Goal: Task Accomplishment & Management: Manage account settings

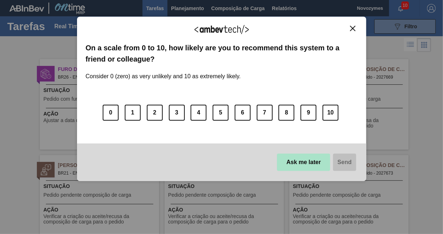
click at [316, 165] on button "Ask me later" at bounding box center [303, 161] width 53 height 17
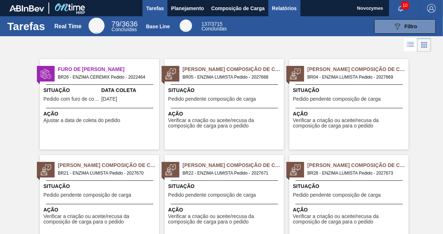
click at [291, 10] on span "Relatórios" at bounding box center [284, 8] width 25 height 9
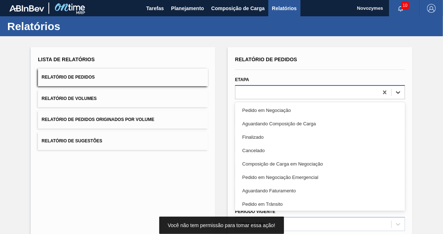
click at [400, 90] on icon at bounding box center [398, 92] width 7 height 7
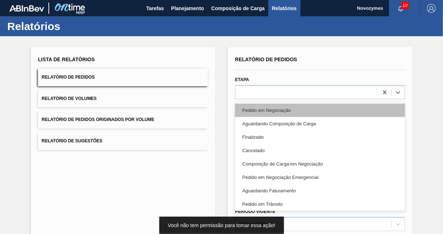
click at [286, 108] on div "Pedido em Negociação" at bounding box center [320, 110] width 170 height 13
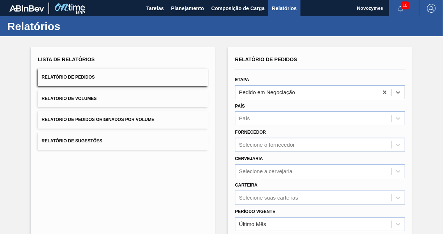
scroll to position [101, 0]
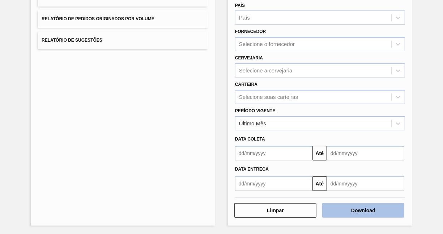
click at [357, 206] on button "Download" at bounding box center [364, 210] width 82 height 14
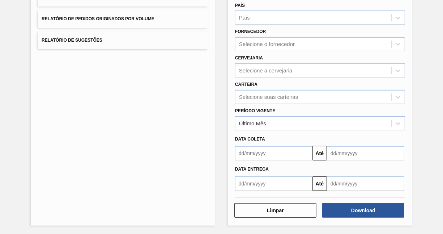
scroll to position [0, 0]
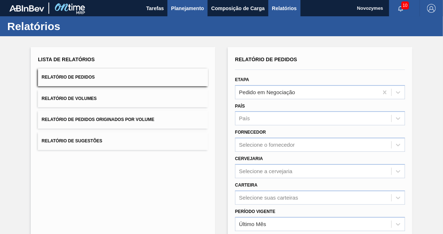
click at [191, 7] on span "Planejamento" at bounding box center [187, 8] width 33 height 9
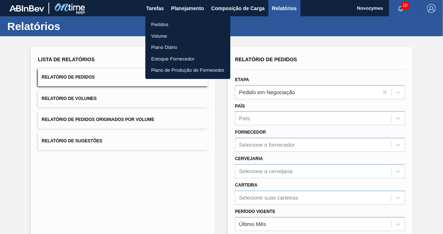
click at [168, 23] on li "Pedidos" at bounding box center [188, 25] width 85 height 12
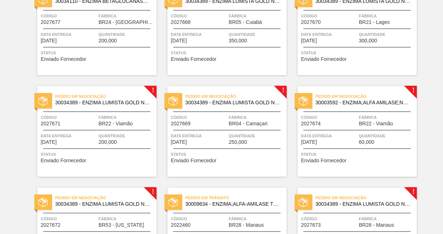
scroll to position [252, 0]
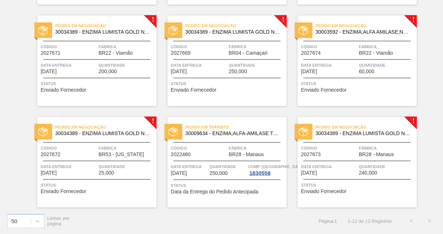
click at [103, 156] on span "BR53 - Colorado" at bounding box center [122, 154] width 46 height 5
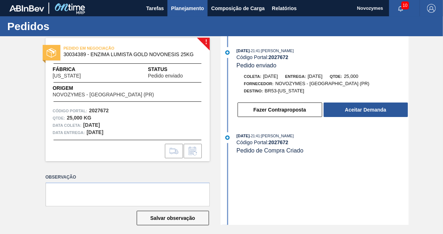
click at [184, 11] on span "Planejamento" at bounding box center [187, 8] width 33 height 9
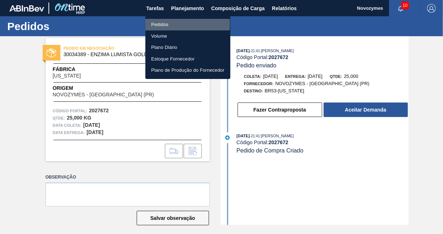
click at [166, 24] on li "Pedidos" at bounding box center [188, 25] width 85 height 12
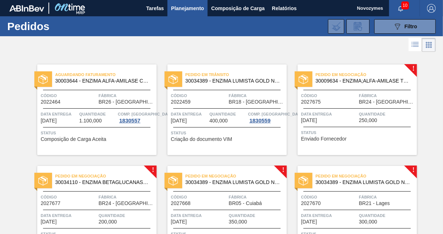
click at [373, 123] on div "Pedido em Negociação 30009634 - ENZIMA;ALFA-AMILASE TERMOESTÁVEL;TERMAMY Código…" at bounding box center [357, 109] width 119 height 90
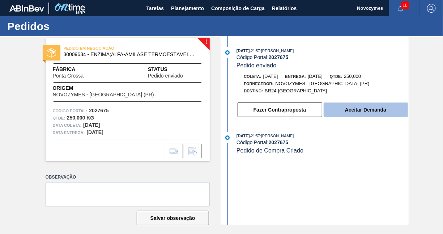
click at [365, 113] on button "Aceitar Demanda" at bounding box center [366, 109] width 84 height 14
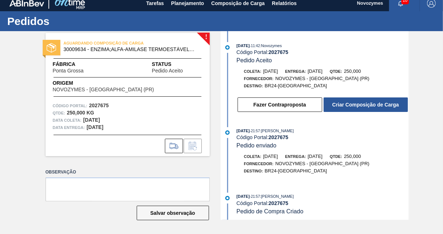
scroll to position [4, 0]
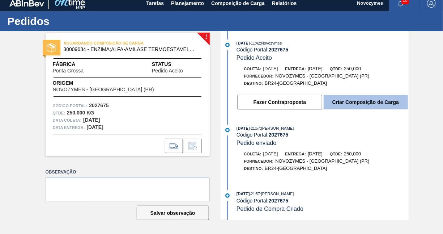
click at [349, 108] on button "Criar Composição de Carga" at bounding box center [366, 102] width 84 height 14
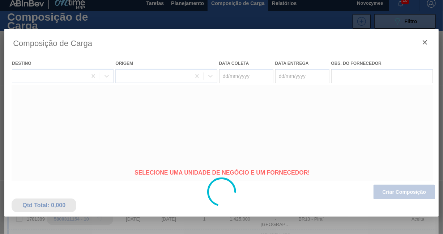
type coleta "[DATE]"
type entrega "20/09/2025"
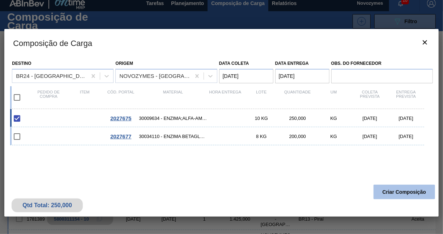
click at [391, 195] on button "Criar Composição" at bounding box center [405, 192] width 62 height 14
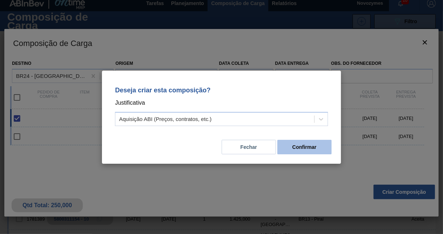
click at [291, 148] on button "Confirmar" at bounding box center [305, 147] width 54 height 14
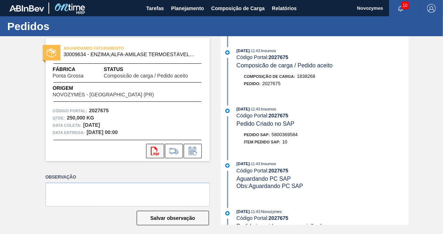
click at [152, 152] on icon "svg{fill:#ff0000}" at bounding box center [155, 151] width 9 height 9
click at [181, 11] on span "Planejamento" at bounding box center [187, 8] width 33 height 9
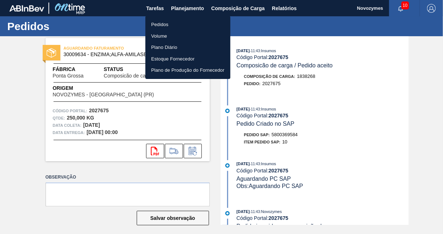
click at [165, 22] on li "Pedidos" at bounding box center [188, 25] width 85 height 12
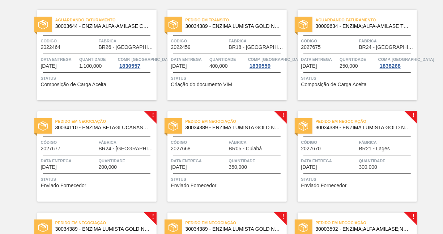
scroll to position [72, 0]
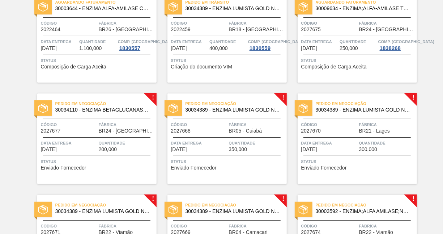
click at [79, 134] on div "Pedido em Negociação 30034110 - ENZIMA BETAGLUCANASE ULTRAFLO PRIME Código 2027…" at bounding box center [96, 138] width 119 height 90
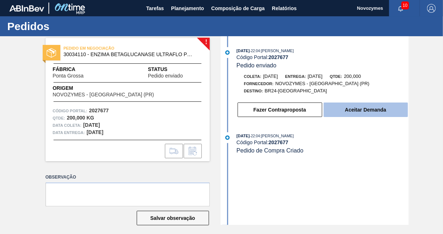
click at [374, 113] on button "Aceitar Demanda" at bounding box center [366, 109] width 84 height 14
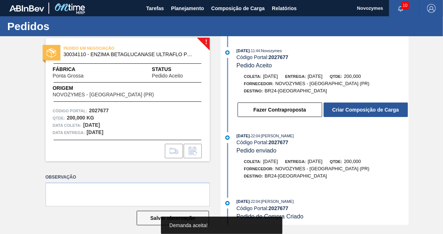
click at [374, 113] on button "Criar Composição de Carga" at bounding box center [366, 109] width 84 height 14
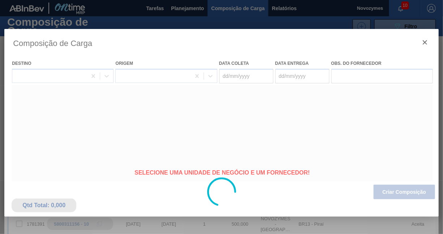
type coleta "[DATE]"
type entrega "[DATE]"
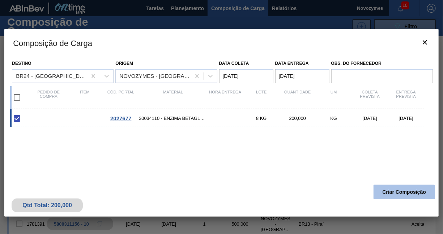
click at [384, 188] on button "Criar Composição" at bounding box center [405, 192] width 62 height 14
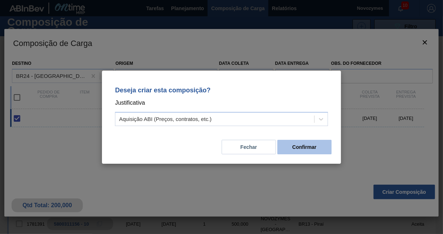
click at [292, 147] on button "Confirmar" at bounding box center [305, 147] width 54 height 14
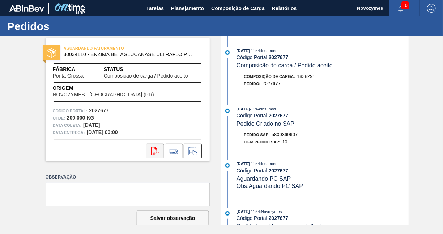
click at [155, 149] on icon "svg{fill:#ff0000}" at bounding box center [155, 151] width 9 height 9
click at [184, 8] on span "Planejamento" at bounding box center [187, 8] width 33 height 9
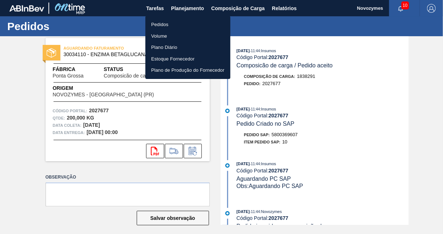
click at [159, 23] on li "Pedidos" at bounding box center [188, 25] width 85 height 12
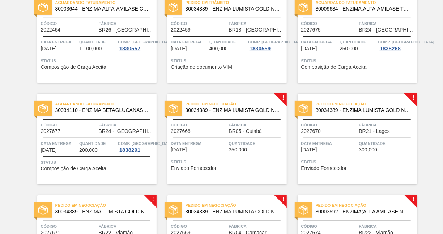
scroll to position [109, 0]
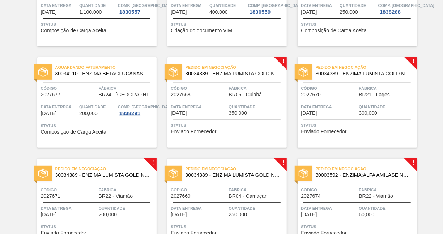
click at [232, 109] on span "Quantidade" at bounding box center [257, 106] width 56 height 7
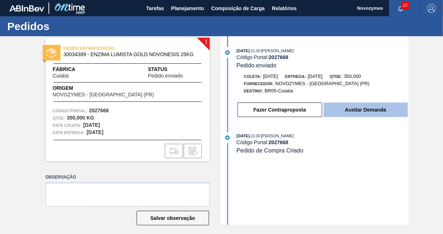
click at [379, 111] on button "Aceitar Demanda" at bounding box center [366, 109] width 84 height 14
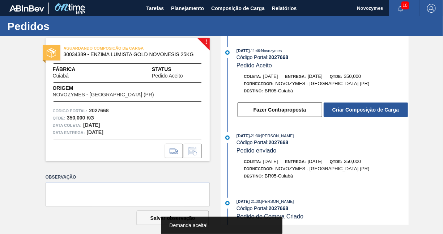
click at [379, 111] on button "Criar Composição de Carga" at bounding box center [366, 109] width 84 height 14
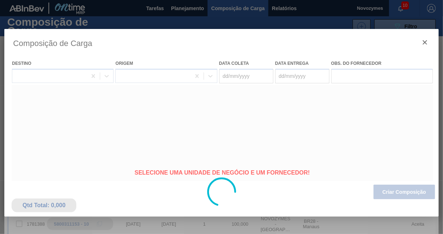
type coleta "[DATE]"
type entrega "25/09/2025"
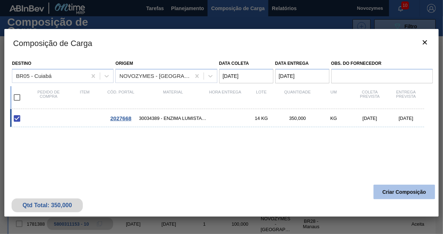
click at [399, 189] on button "Criar Composição" at bounding box center [405, 192] width 62 height 14
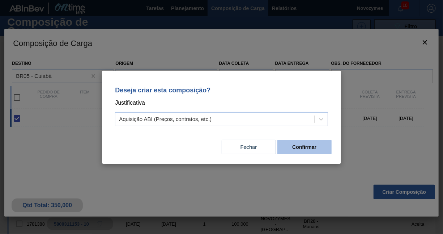
click at [311, 147] on button "Confirmar" at bounding box center [305, 147] width 54 height 14
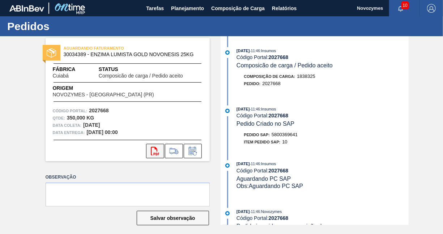
click at [153, 151] on icon "svg{fill:#ff0000}" at bounding box center [155, 151] width 9 height 9
click at [184, 6] on span "Planejamento" at bounding box center [187, 8] width 33 height 9
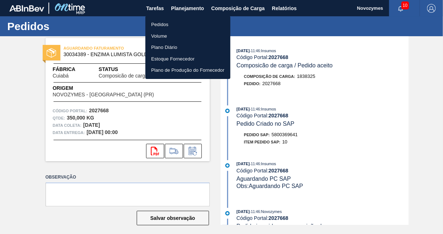
click at [176, 22] on li "Pedidos" at bounding box center [188, 25] width 85 height 12
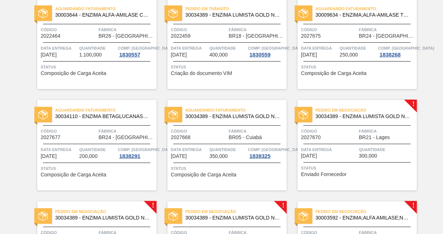
scroll to position [72, 0]
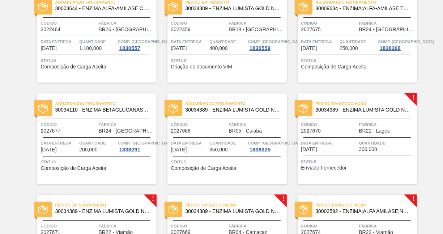
click at [364, 152] on div "Pedido em Negociação 30034389 - ENZIMA LUMISTA GOLD NOVONESIS 25KG Código 20276…" at bounding box center [357, 138] width 119 height 90
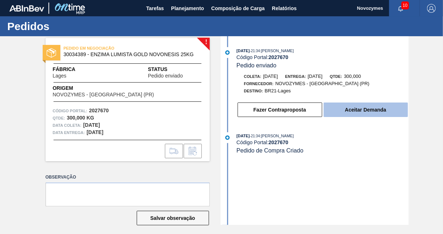
click at [360, 111] on button "Aceitar Demanda" at bounding box center [366, 109] width 84 height 14
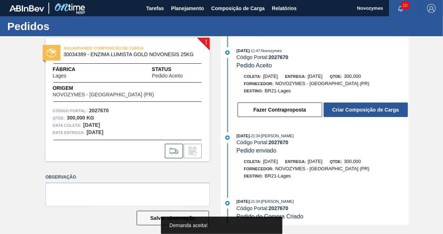
click at [360, 111] on button "Criar Composição de Carga" at bounding box center [366, 109] width 84 height 14
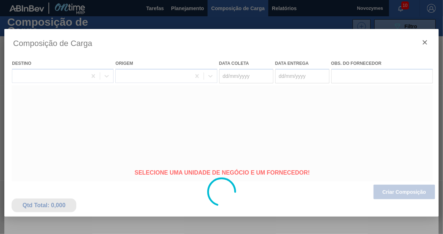
type coleta "[DATE]"
type entrega "25/09/2025"
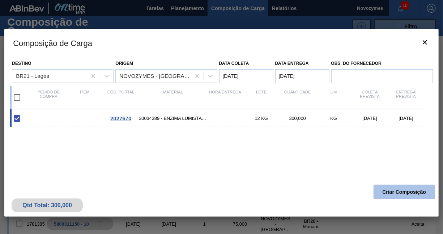
click at [392, 191] on button "Criar Composição" at bounding box center [405, 192] width 62 height 14
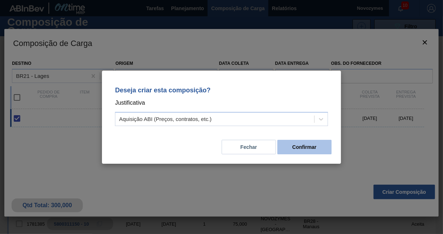
click at [309, 151] on button "Confirmar" at bounding box center [305, 147] width 54 height 14
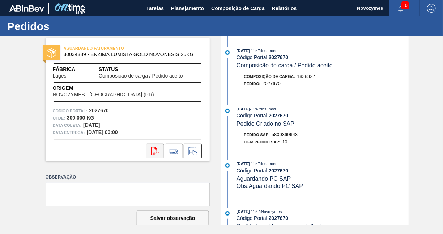
click at [156, 154] on icon at bounding box center [155, 151] width 8 height 9
click at [190, 8] on span "Planejamento" at bounding box center [187, 8] width 33 height 9
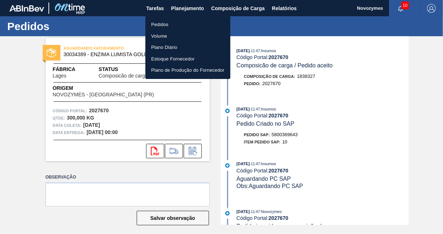
click at [165, 22] on li "Pedidos" at bounding box center [188, 25] width 85 height 12
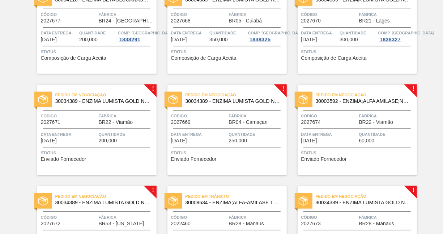
scroll to position [217, 0]
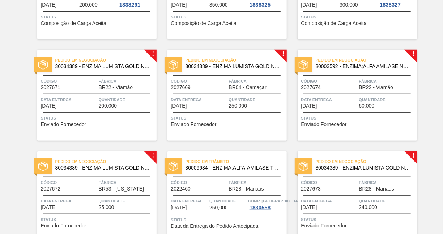
click at [89, 113] on div "Pedido em Negociação 30034389 - ENZIMA LUMISTA GOLD NOVONESIS 25KG Código 20276…" at bounding box center [96, 95] width 119 height 90
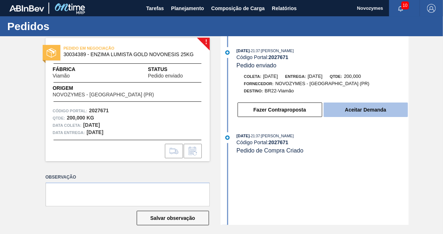
click at [344, 114] on button "Aceitar Demanda" at bounding box center [366, 109] width 84 height 14
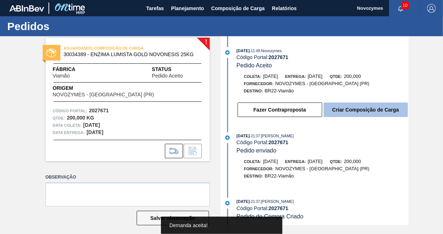
click at [363, 109] on button "Criar Composição de Carga" at bounding box center [366, 109] width 84 height 14
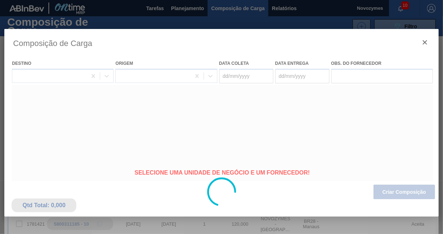
type coleta "[DATE]"
type entrega "25/09/2025"
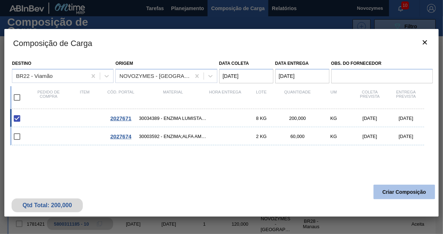
click at [398, 193] on button "Criar Composição" at bounding box center [405, 192] width 62 height 14
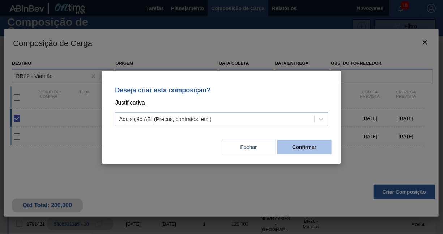
click at [293, 150] on button "Confirmar" at bounding box center [305, 147] width 54 height 14
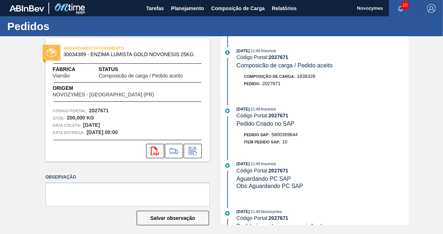
click at [156, 152] on icon "svg{fill:#ff0000}" at bounding box center [155, 151] width 9 height 9
click at [184, 8] on span "Planejamento" at bounding box center [187, 8] width 33 height 9
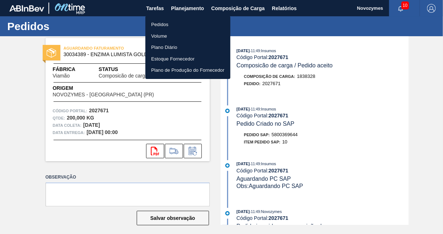
click at [163, 25] on li "Pedidos" at bounding box center [188, 25] width 85 height 12
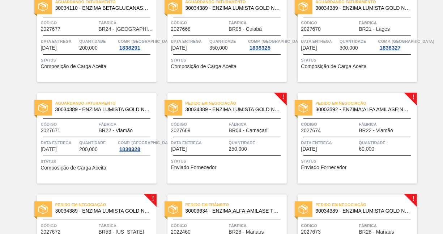
scroll to position [217, 0]
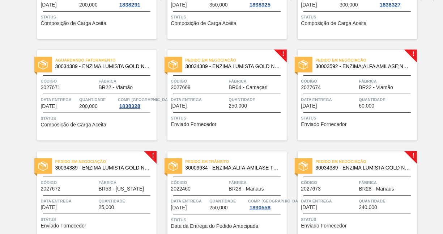
click at [235, 105] on span "250,000" at bounding box center [238, 105] width 18 height 5
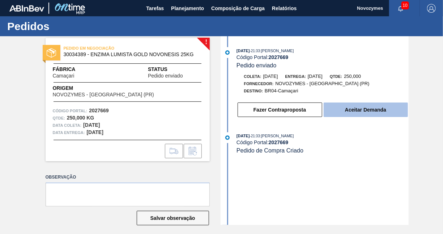
click at [369, 113] on button "Aceitar Demanda" at bounding box center [366, 109] width 84 height 14
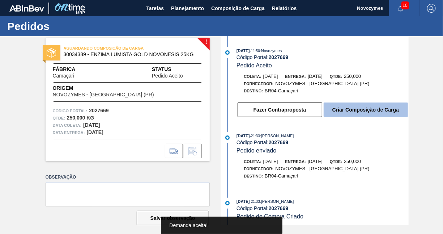
click at [346, 115] on button "Criar Composição de Carga" at bounding box center [366, 109] width 84 height 14
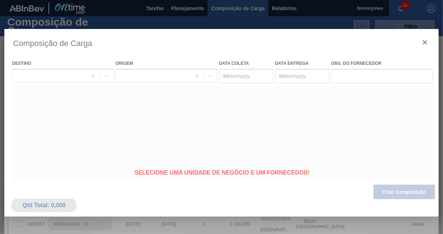
type coleta "18/09/2025"
type entrega "28/09/2025"
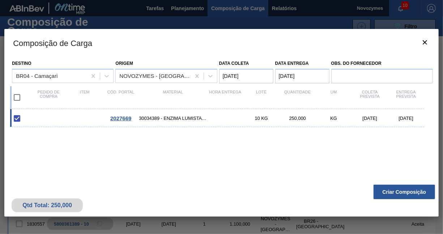
click at [396, 190] on button "Criar Composição" at bounding box center [405, 192] width 62 height 14
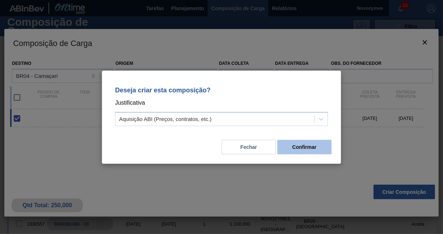
click at [307, 148] on button "Confirmar" at bounding box center [305, 147] width 54 height 14
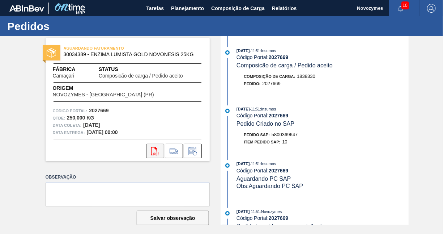
click at [152, 153] on icon "svg{fill:#ff0000}" at bounding box center [155, 151] width 9 height 9
click at [182, 12] on span "Planejamento" at bounding box center [187, 8] width 33 height 9
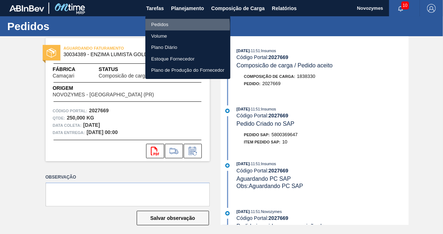
click at [170, 26] on li "Pedidos" at bounding box center [188, 25] width 85 height 12
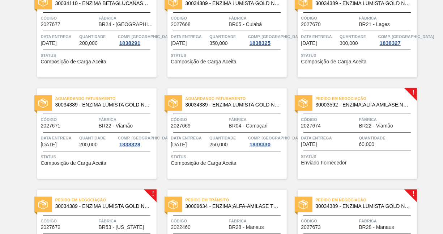
scroll to position [181, 0]
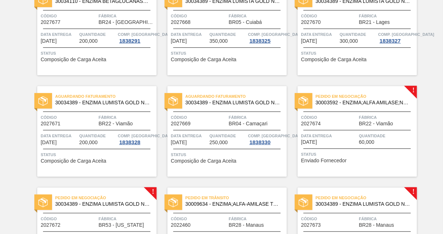
click at [378, 130] on div "Pedido em Negociação 30003592 - ENZIMA;ALFA AMILASE;NAO TERMOESTAVEL BAN Código…" at bounding box center [357, 131] width 119 height 90
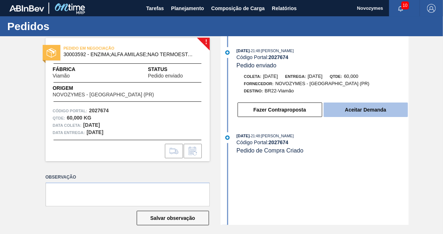
click at [366, 111] on button "Aceitar Demanda" at bounding box center [366, 109] width 84 height 14
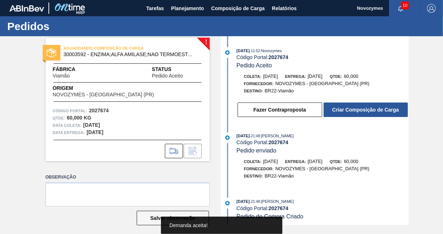
click at [366, 111] on button "Criar Composição de Carga" at bounding box center [366, 109] width 84 height 14
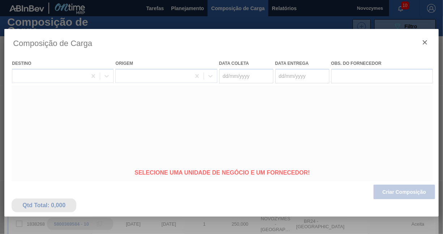
type coleta "18/09/2025"
type entrega "28/09/2025"
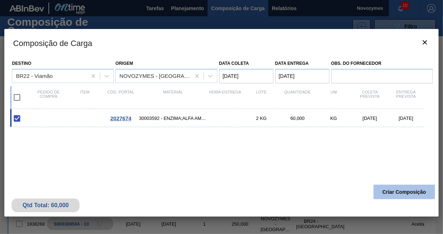
click at [393, 191] on button "Criar Composição" at bounding box center [405, 192] width 62 height 14
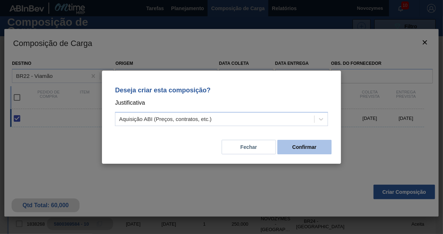
click at [291, 146] on button "Confirmar" at bounding box center [305, 147] width 54 height 14
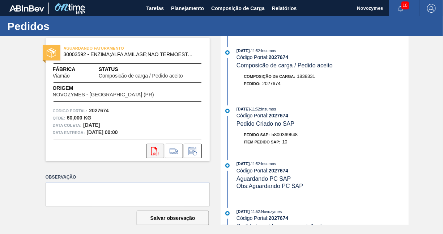
click at [155, 157] on button "svg{fill:#ff0000}" at bounding box center [155, 151] width 18 height 14
click at [181, 11] on span "Planejamento" at bounding box center [187, 8] width 33 height 9
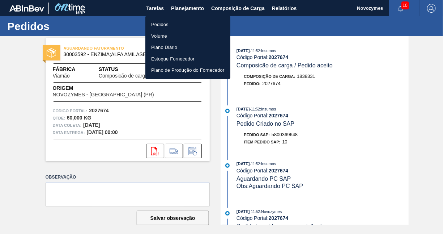
click at [167, 23] on li "Pedidos" at bounding box center [188, 25] width 85 height 12
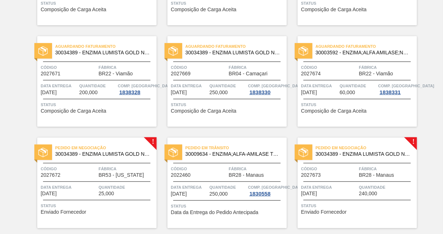
scroll to position [252, 0]
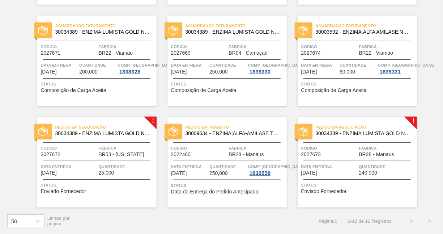
click at [107, 164] on span "Quantidade" at bounding box center [127, 166] width 56 height 7
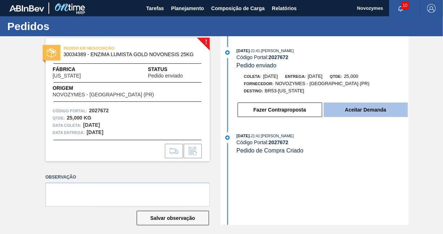
click at [363, 110] on button "Aceitar Demanda" at bounding box center [366, 109] width 84 height 14
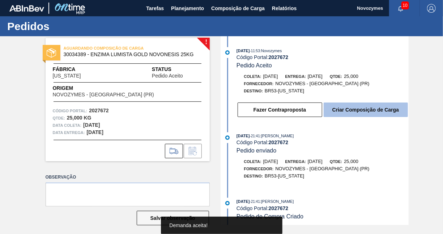
click at [359, 111] on button "Criar Composição de Carga" at bounding box center [366, 109] width 84 height 14
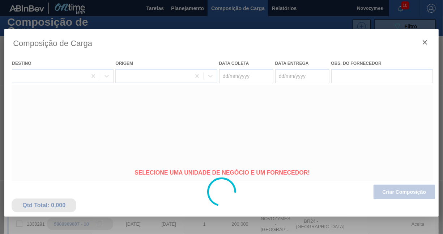
type coleta "23/09/2025"
type entrega "29/09/2025"
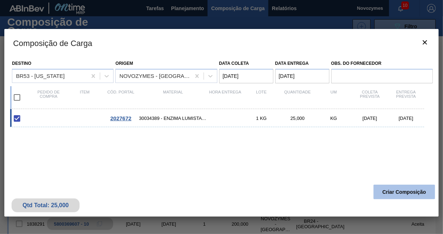
click at [396, 190] on button "Criar Composição" at bounding box center [405, 192] width 62 height 14
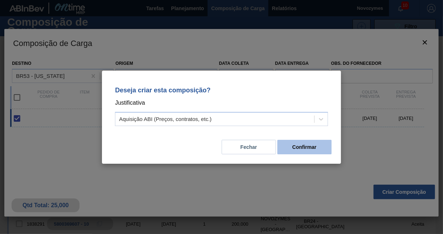
click at [304, 151] on button "Confirmar" at bounding box center [305, 147] width 54 height 14
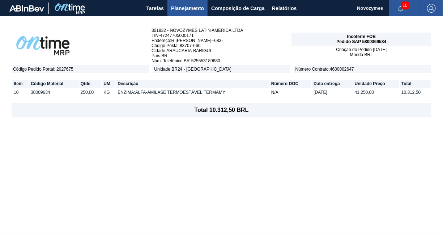
click at [186, 10] on span "Planejamento" at bounding box center [187, 8] width 33 height 9
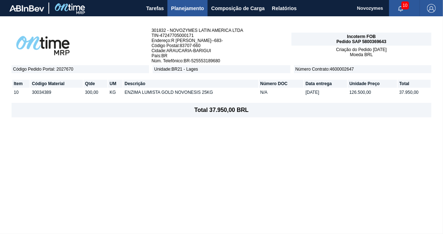
click at [376, 41] on span "Pedido SAP 5800369643" at bounding box center [362, 41] width 50 height 5
copy span "5800369643"
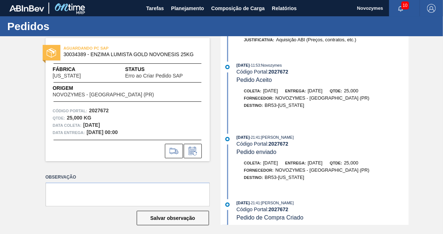
scroll to position [138, 0]
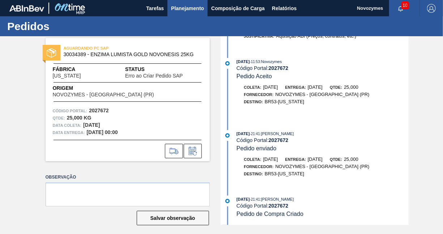
click at [190, 8] on span "Planejamento" at bounding box center [187, 8] width 33 height 9
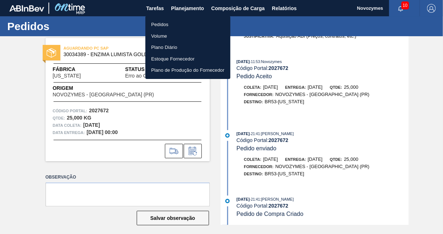
click at [165, 20] on li "Pedidos" at bounding box center [188, 25] width 85 height 12
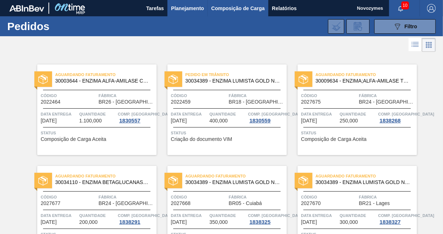
click at [227, 5] on span "Composição de Carga" at bounding box center [238, 8] width 54 height 9
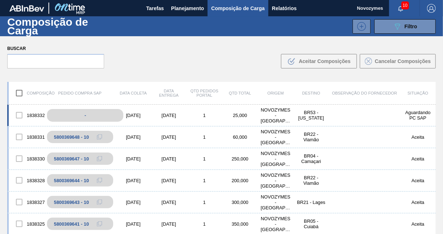
click at [57, 113] on div "-" at bounding box center [85, 115] width 76 height 13
click at [35, 117] on div "1838332" at bounding box center [26, 115] width 35 height 15
click at [19, 114] on div at bounding box center [19, 115] width 15 height 15
click at [47, 66] on input "text" at bounding box center [55, 61] width 97 height 14
click at [37, 117] on div "1838332" at bounding box center [26, 115] width 35 height 15
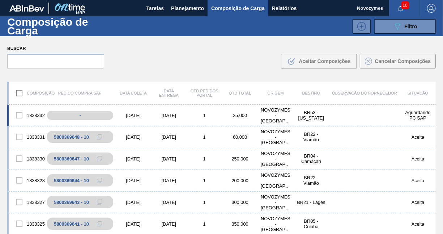
click at [17, 115] on div at bounding box center [19, 115] width 15 height 15
click at [17, 91] on input "checkbox" at bounding box center [19, 92] width 15 height 15
click at [17, 93] on input "checkbox" at bounding box center [19, 92] width 15 height 15
checkbox input "false"
click at [58, 117] on div "-" at bounding box center [85, 115] width 76 height 13
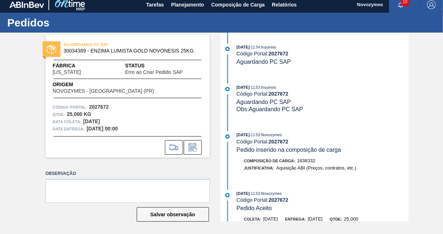
scroll to position [5, 0]
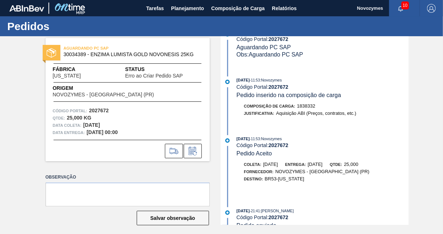
scroll to position [138, 0]
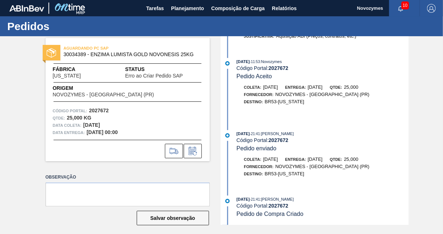
drag, startPoint x: 186, startPoint y: 9, endPoint x: 24, endPoint y: 114, distance: 193.8
click at [24, 114] on div "AGUARDANDO PC SAP 30034389 - ENZIMA LUMISTA GOLD NOVONESIS 25KG Fábrica Colorad…" at bounding box center [221, 130] width 443 height 189
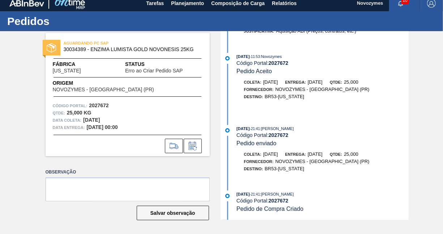
click at [283, 140] on div "09/09/2025 - 21:41 : JULIA SILVA DE ALMEIDA Código Portal: 2027672 Pedido envia…" at bounding box center [323, 136] width 172 height 22
click at [18, 179] on div "AGUARDANDO PC SAP 30034389 - ENZIMA LUMISTA GOLD NOVONESIS 25KG Fábrica Colorad…" at bounding box center [221, 125] width 443 height 189
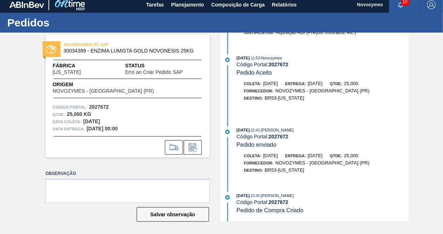
scroll to position [5, 0]
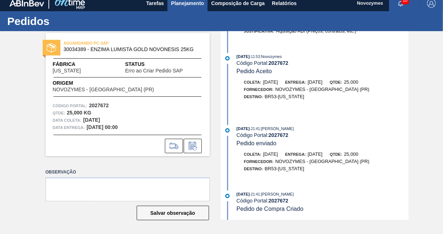
click at [189, 4] on span "Planejamento" at bounding box center [187, 3] width 33 height 9
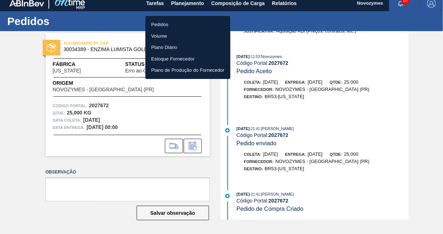
click at [162, 25] on li "Pedidos" at bounding box center [188, 25] width 85 height 12
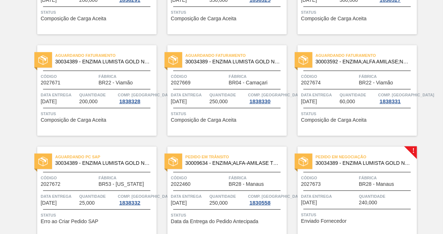
scroll to position [252, 0]
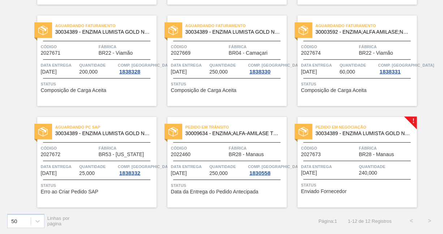
click at [341, 173] on div "Data entrega [DATE]" at bounding box center [330, 169] width 56 height 13
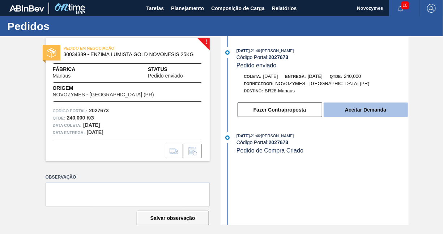
click at [380, 111] on button "Aceitar Demanda" at bounding box center [366, 109] width 84 height 14
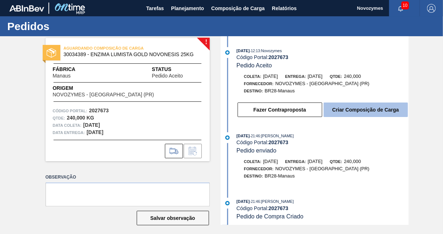
click at [363, 115] on button "Criar Composição de Carga" at bounding box center [366, 109] width 84 height 14
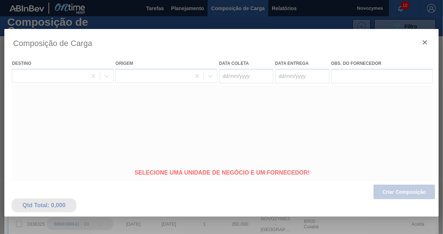
type coleta "[DATE]"
type entrega "[DATE]"
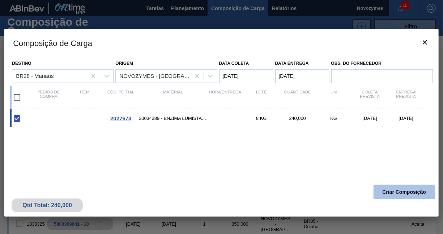
click at [410, 194] on button "Criar Composição" at bounding box center [405, 192] width 62 height 14
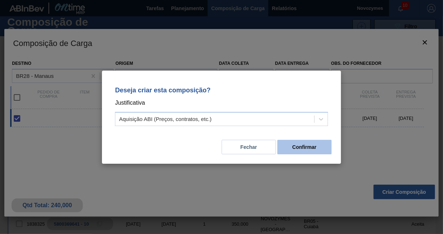
click at [286, 146] on button "Confirmar" at bounding box center [305, 147] width 54 height 14
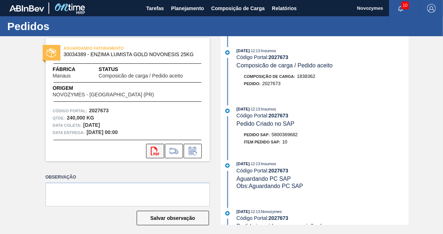
click at [157, 152] on icon "svg{fill:#ff0000}" at bounding box center [155, 151] width 9 height 9
